Goal: Find specific page/section: Find specific page/section

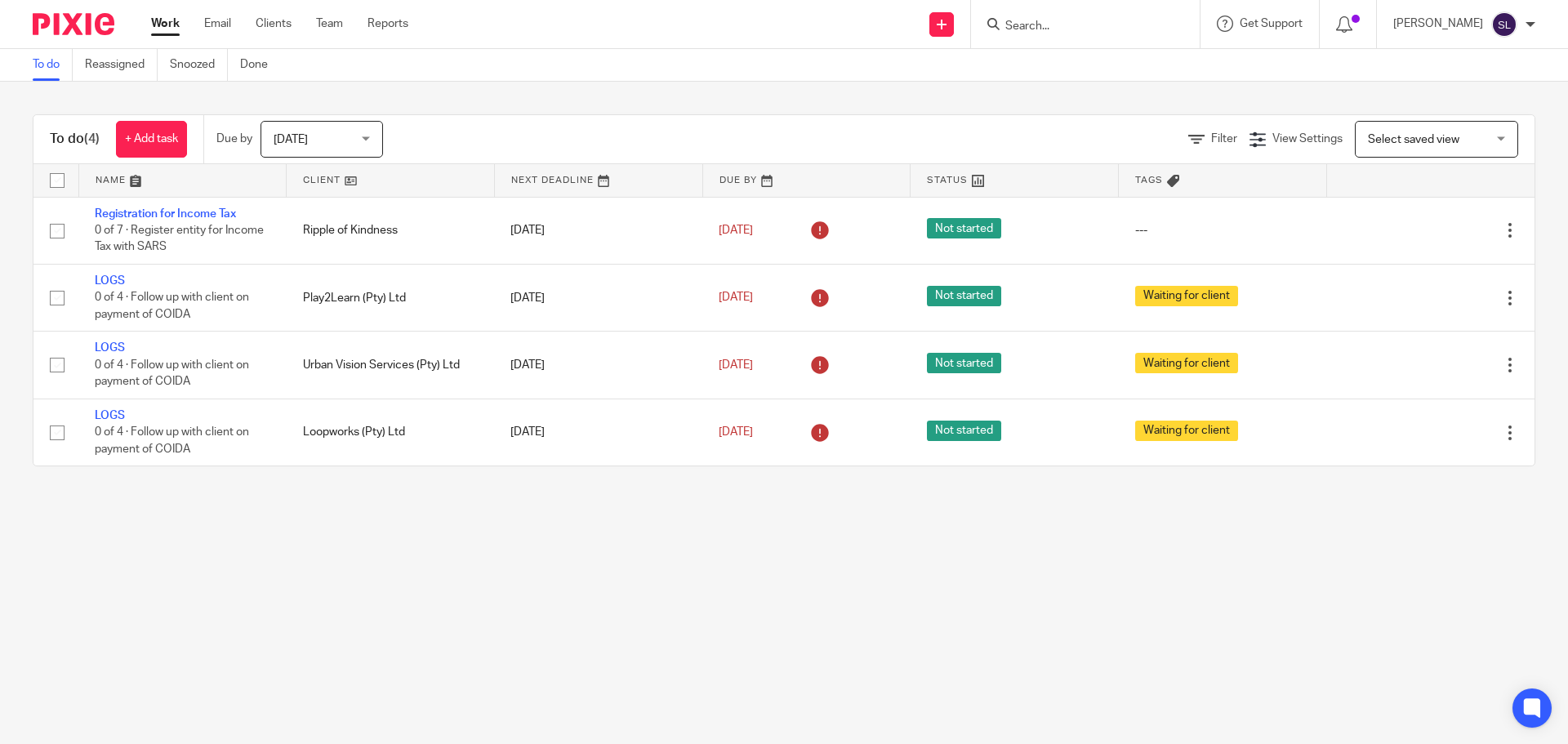
click at [1004, 16] on form at bounding box center [1090, 24] width 174 height 21
click at [1012, 26] on input "Search" at bounding box center [1077, 27] width 147 height 15
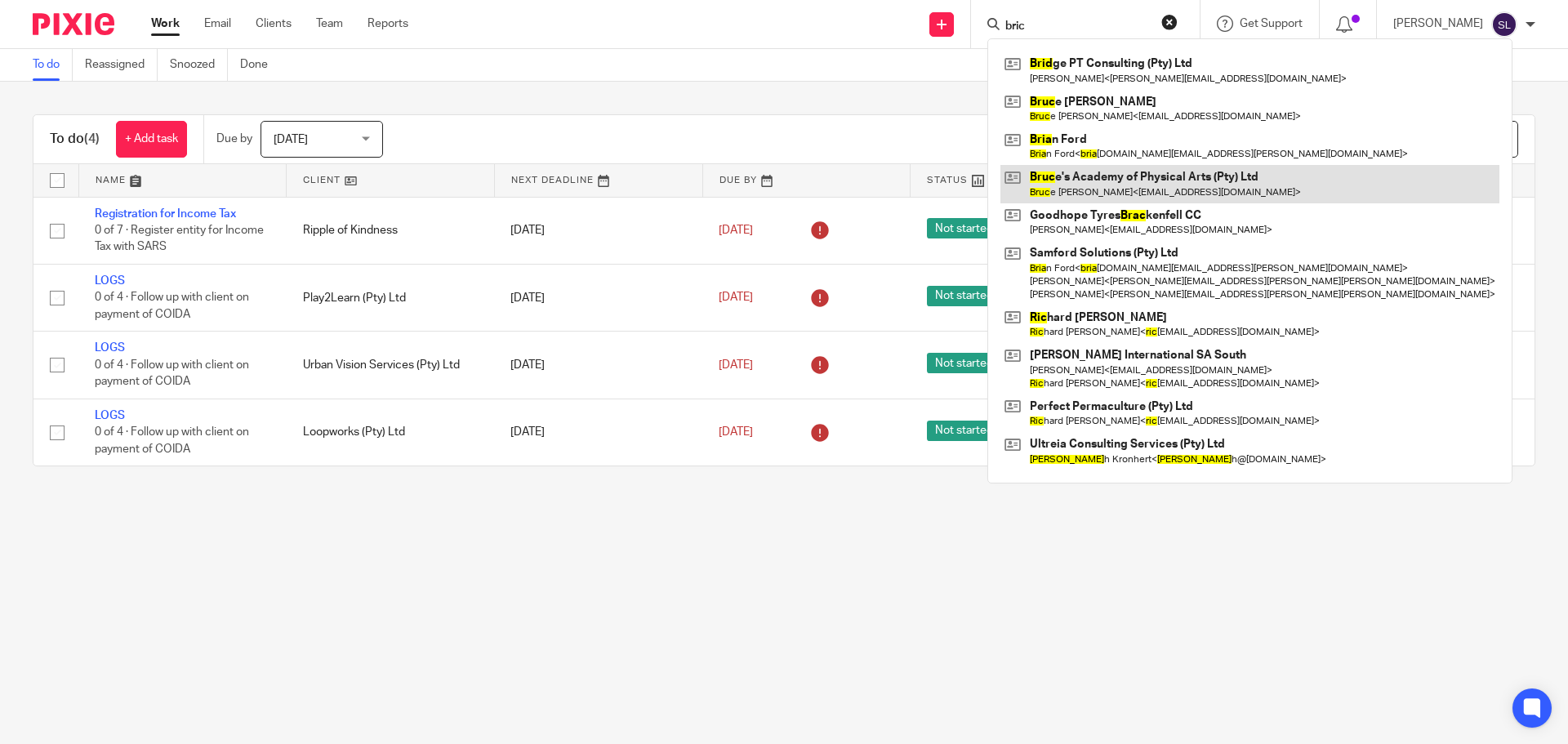
type input "bric"
click at [1072, 196] on link at bounding box center [1250, 184] width 499 height 38
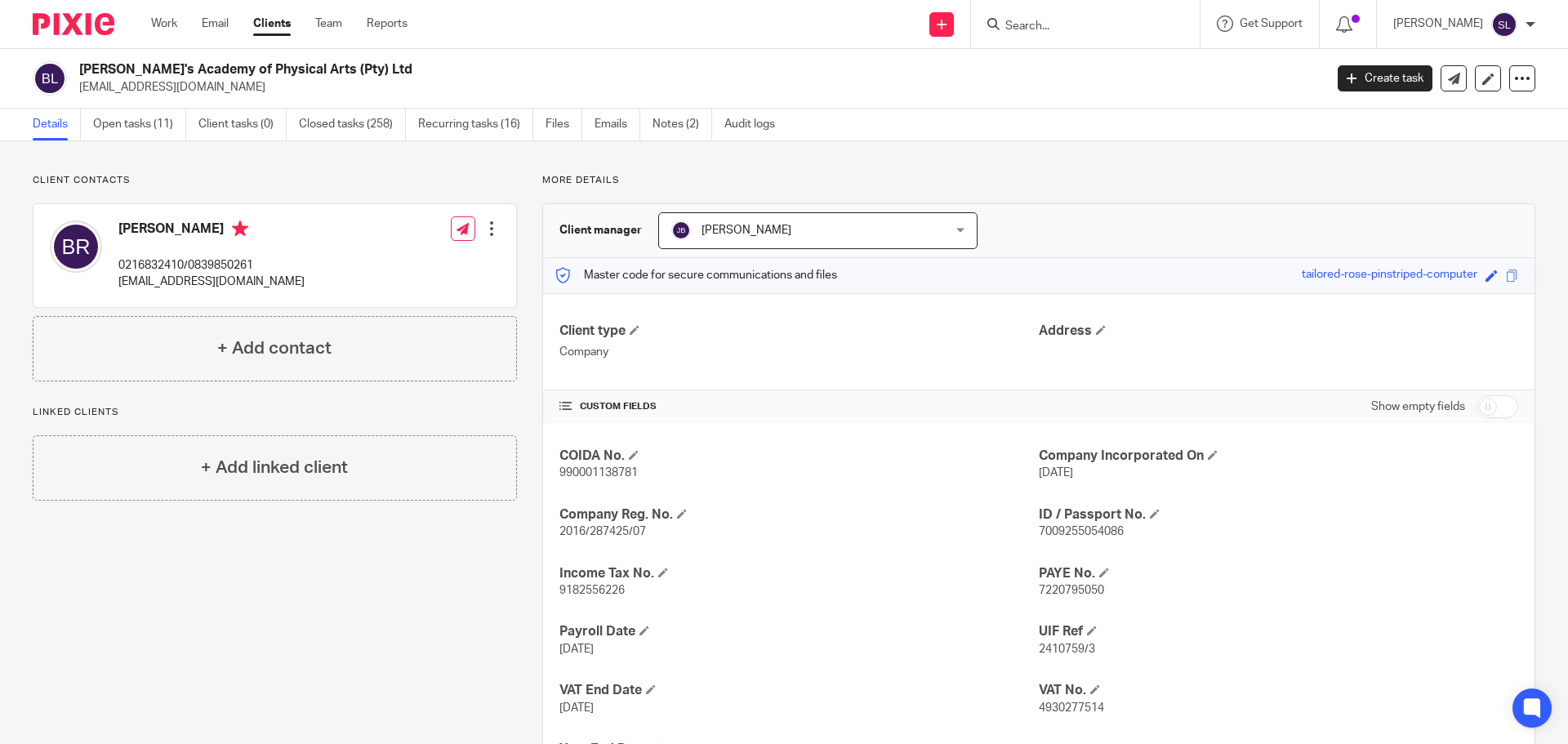
click at [104, 65] on h2 "[PERSON_NAME]'s Academy of Physical Arts (Pty) Ltd" at bounding box center [572, 69] width 987 height 17
copy div "[PERSON_NAME]'s Academy of Physical Arts (Pty) Ltd"
